Goal: Task Accomplishment & Management: Use online tool/utility

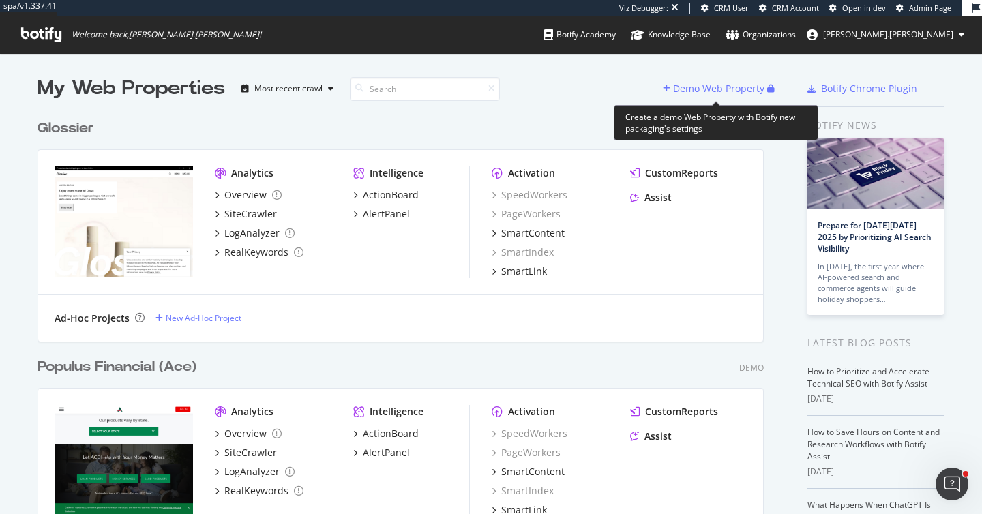
click at [715, 93] on div "Demo Web Property" at bounding box center [718, 89] width 91 height 14
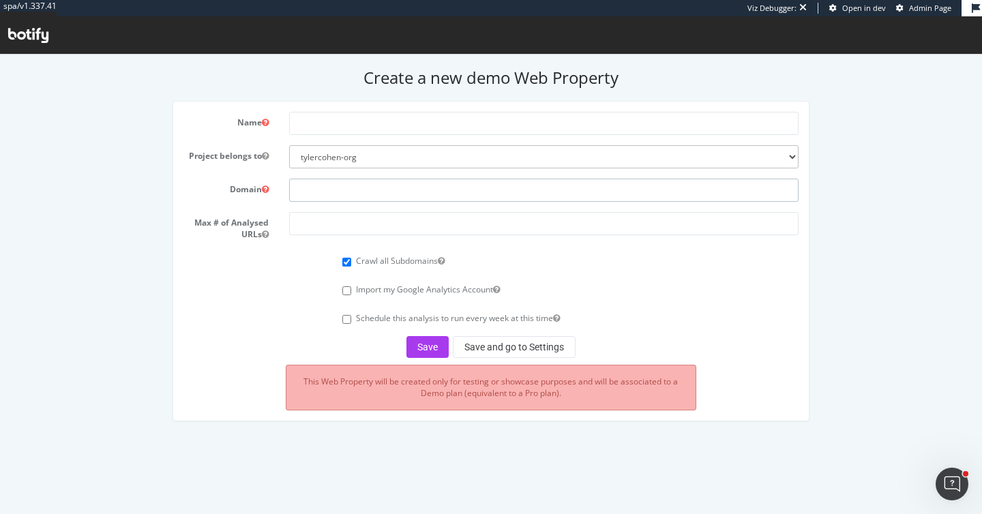
click at [311, 187] on input "text" at bounding box center [543, 190] width 509 height 23
paste input "[URL][DOMAIN_NAME]"
type input "[URL][DOMAIN_NAME]"
click at [339, 226] on input "number" at bounding box center [543, 223] width 509 height 23
type input "250000"
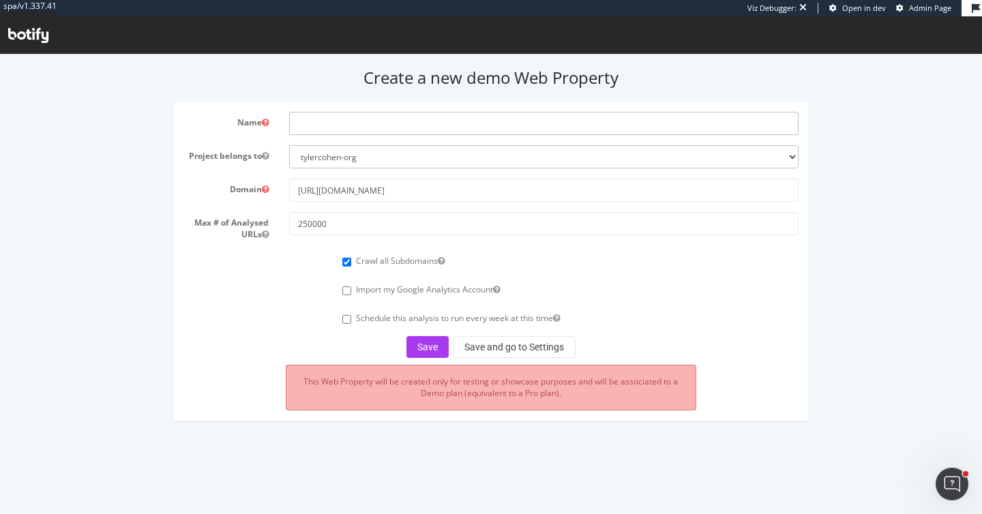
click at [331, 131] on input "text" at bounding box center [543, 123] width 509 height 23
type input "Harley Davidson"
click at [537, 348] on button "Save and go to Settings" at bounding box center [514, 347] width 123 height 22
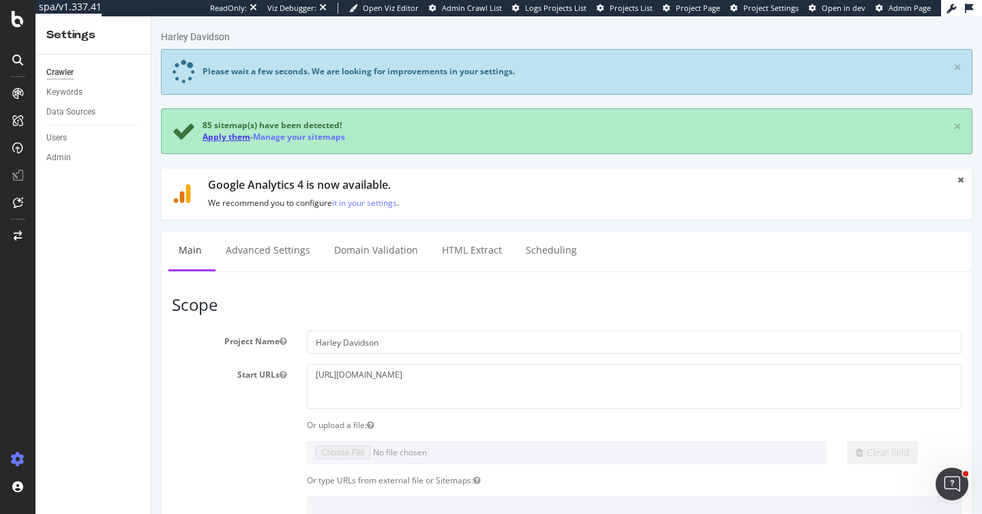
click at [224, 136] on link "Apply them" at bounding box center [226, 137] width 48 height 12
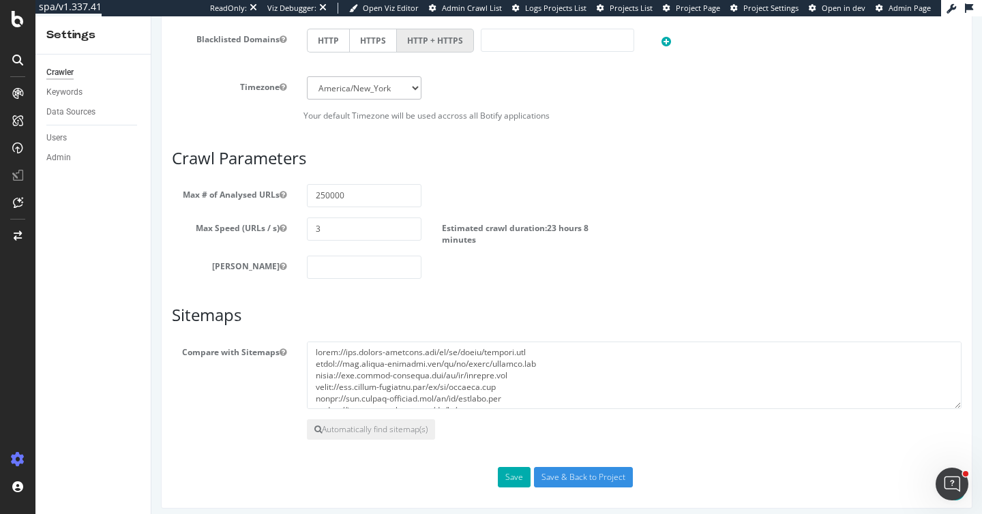
scroll to position [719, 0]
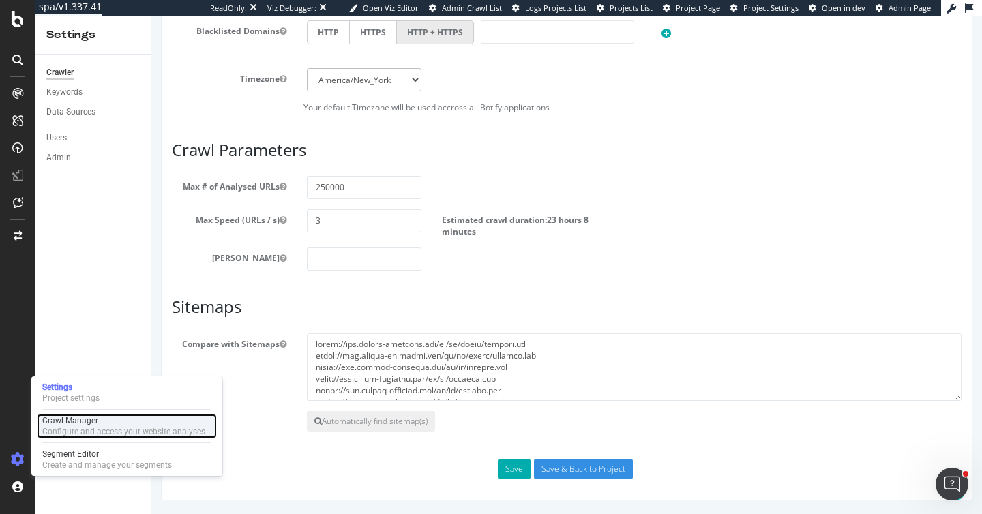
click at [71, 431] on div "Configure and access your website analyses" at bounding box center [123, 431] width 163 height 11
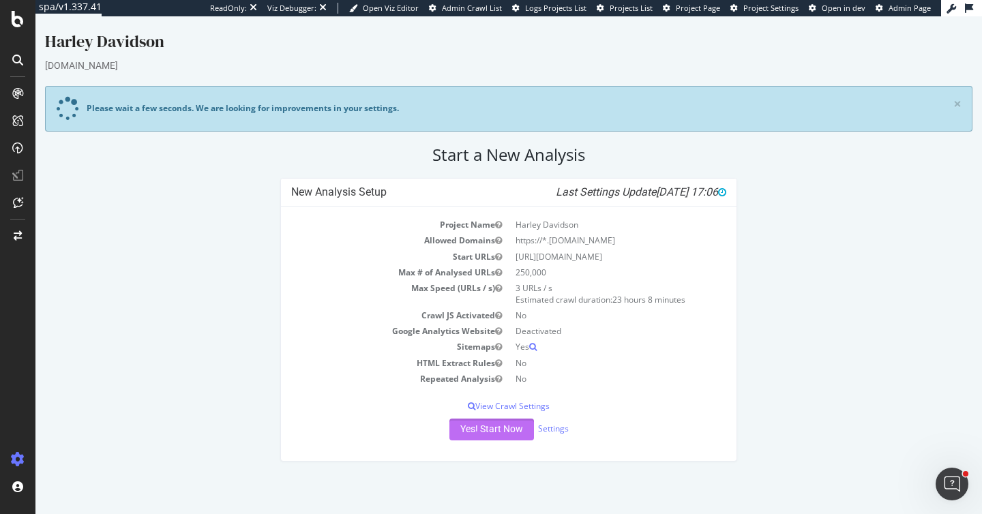
click at [463, 430] on button "Yes! Start Now" at bounding box center [491, 430] width 85 height 22
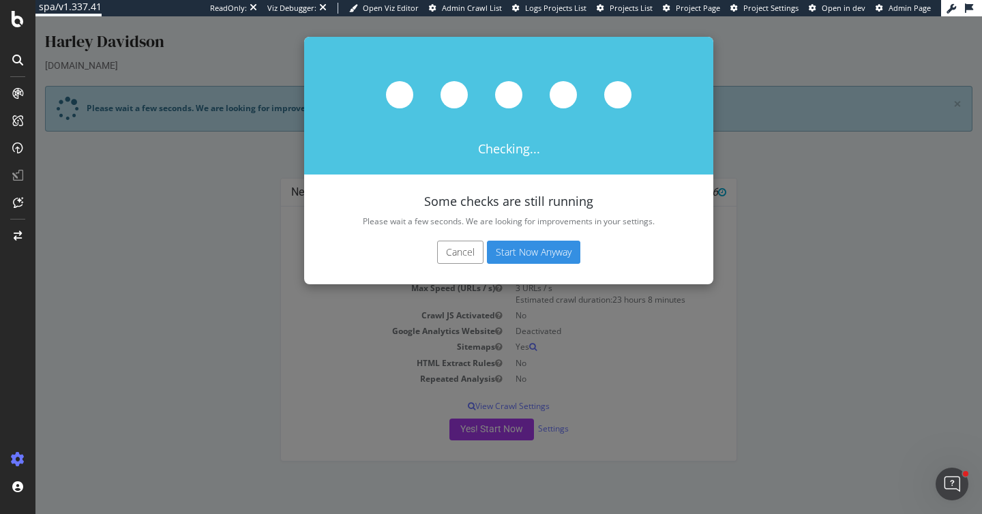
click at [455, 247] on button "Cancel" at bounding box center [460, 252] width 46 height 23
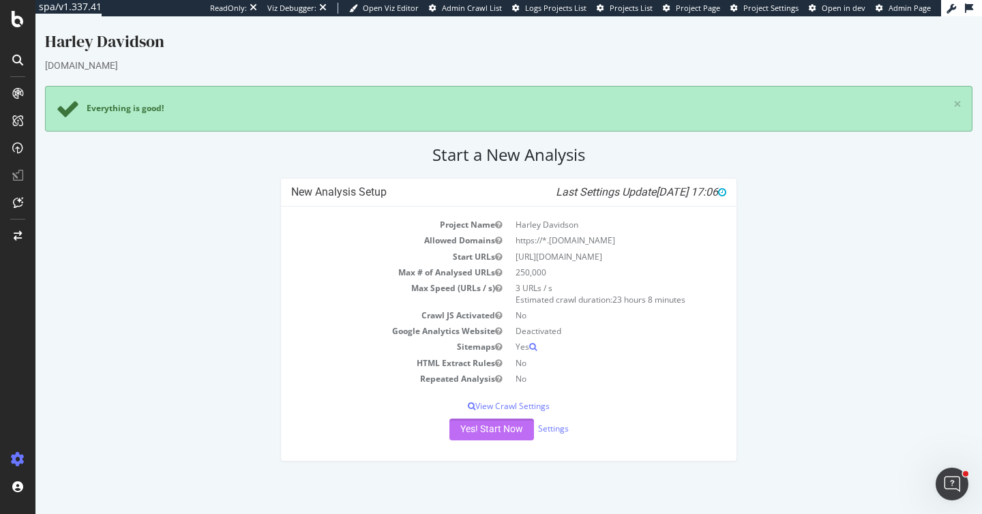
click at [487, 430] on button "Yes! Start Now" at bounding box center [491, 430] width 85 height 22
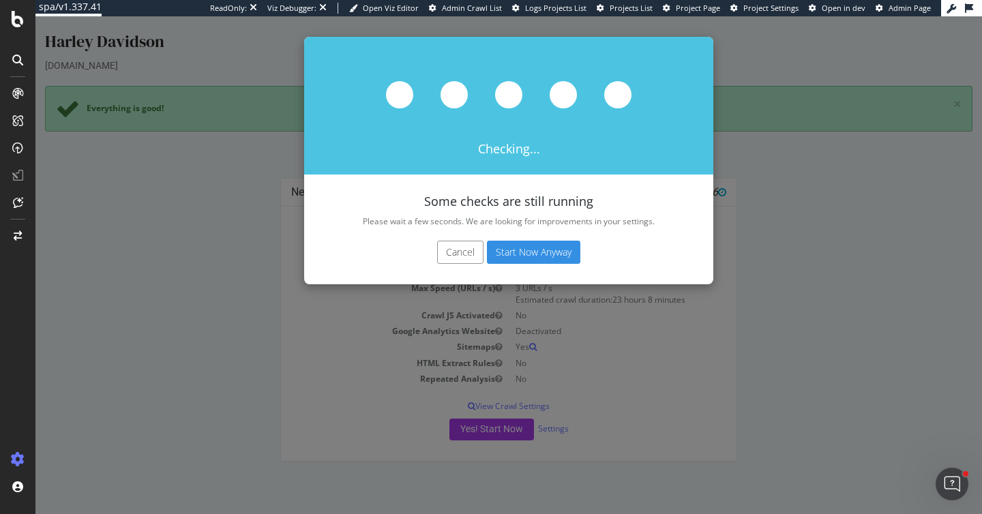
click at [460, 257] on button "Cancel" at bounding box center [460, 252] width 46 height 23
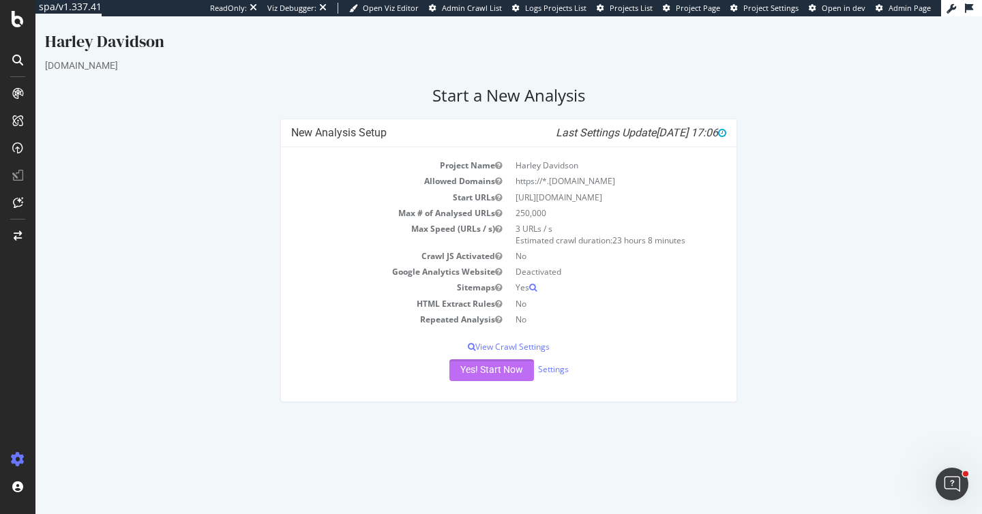
click at [472, 372] on button "Yes! Start Now" at bounding box center [491, 370] width 85 height 22
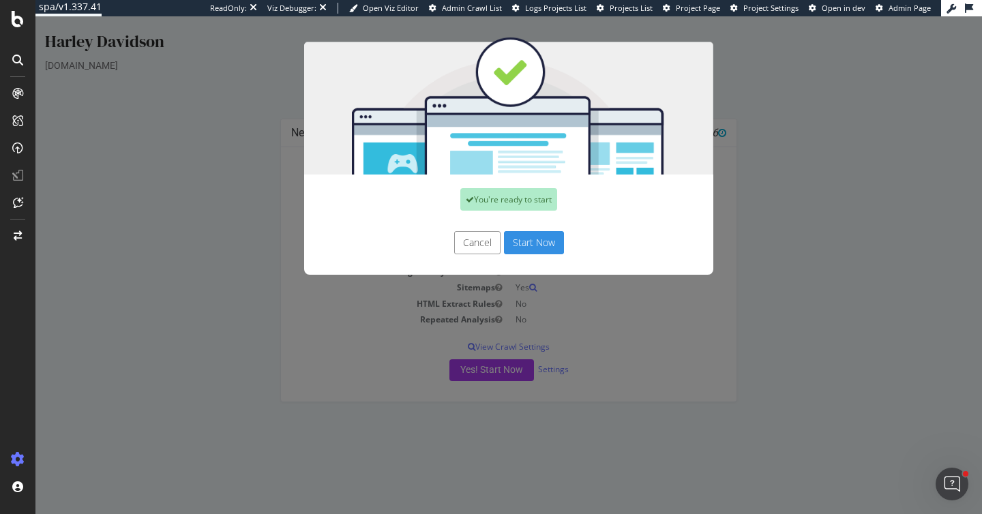
click at [533, 238] on button "Start Now" at bounding box center [534, 242] width 60 height 23
